Goal: Task Accomplishment & Management: Manage account settings

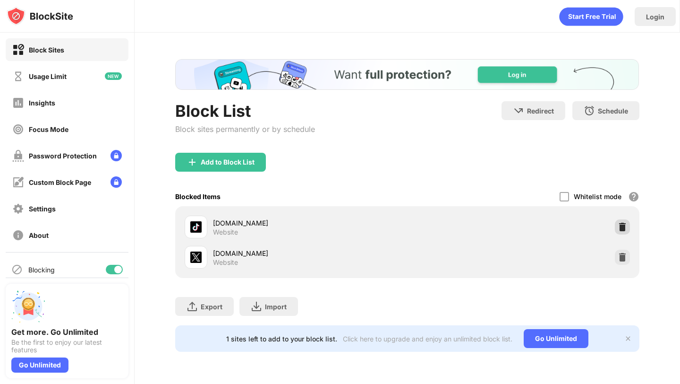
click at [629, 227] on div at bounding box center [622, 226] width 15 height 15
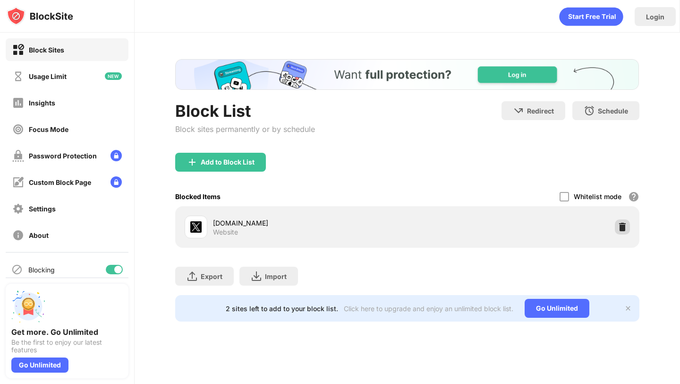
click at [626, 229] on img at bounding box center [622, 226] width 9 height 9
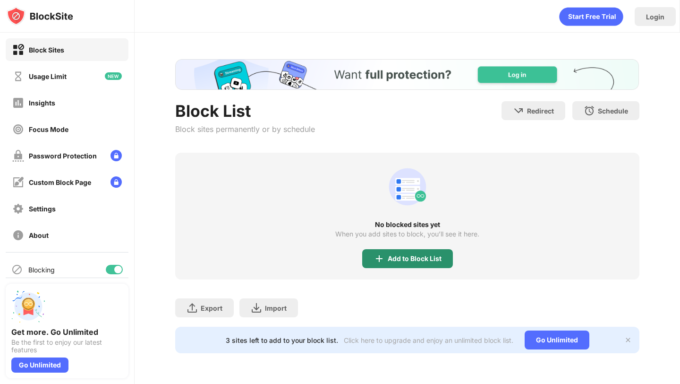
click at [409, 262] on div "Add to Block List" at bounding box center [407, 258] width 91 height 19
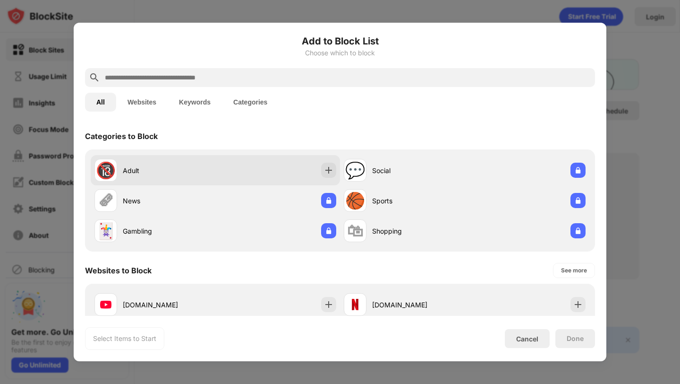
scroll to position [157, 0]
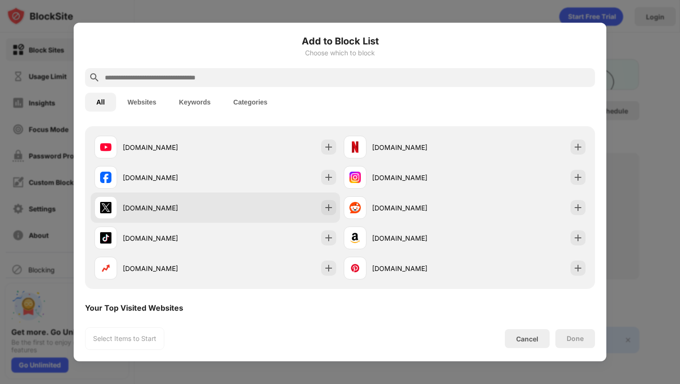
click at [324, 196] on div "[DOMAIN_NAME]" at bounding box center [215, 207] width 249 height 30
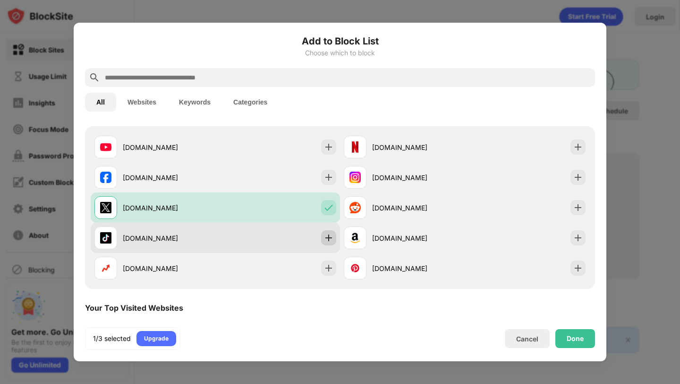
click at [323, 234] on div at bounding box center [328, 237] width 15 height 15
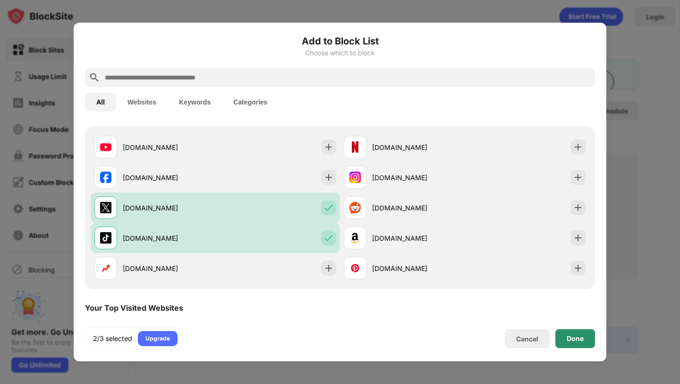
click at [568, 334] on div "Done" at bounding box center [575, 338] width 17 height 8
